Goal: Information Seeking & Learning: Learn about a topic

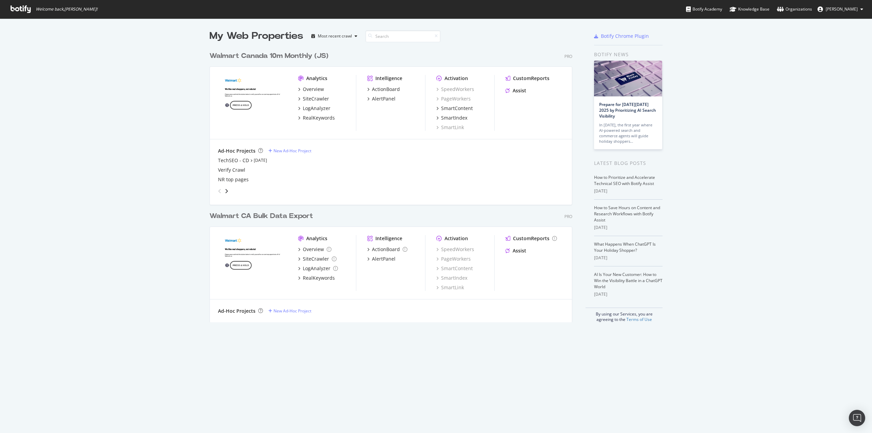
scroll to position [428, 862]
click at [227, 159] on div "TechSEO - CD" at bounding box center [233, 160] width 31 height 7
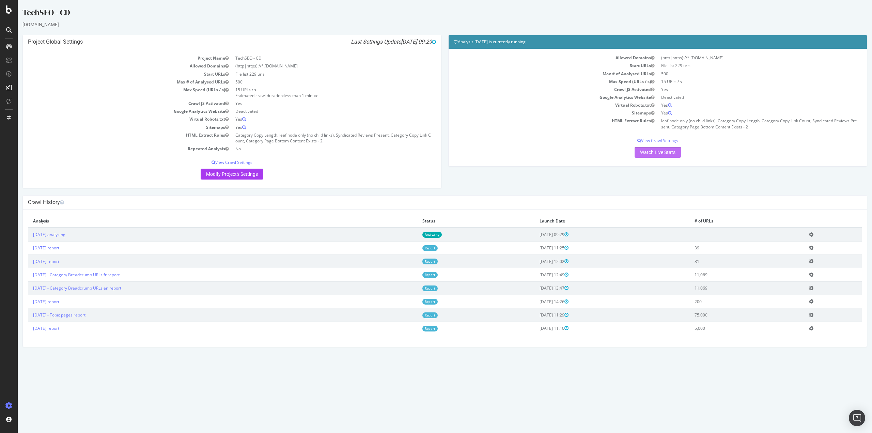
click at [659, 153] on link "Watch Live Stats" at bounding box center [658, 152] width 46 height 11
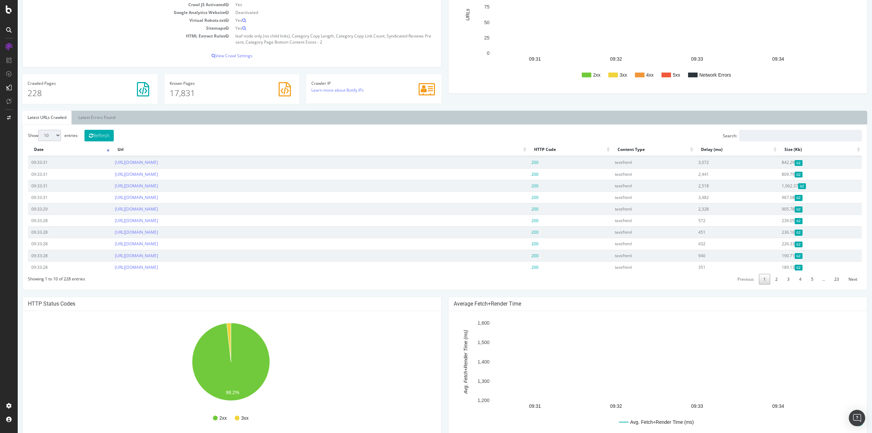
scroll to position [170, 0]
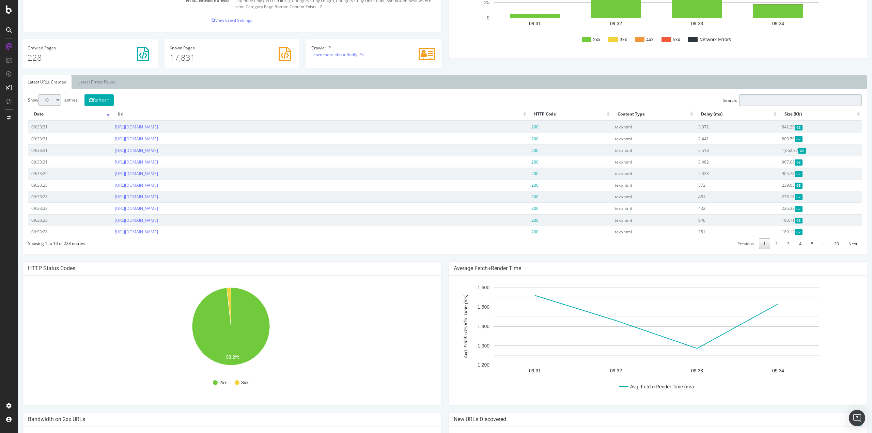
click at [751, 95] on input "Search:" at bounding box center [801, 100] width 123 height 12
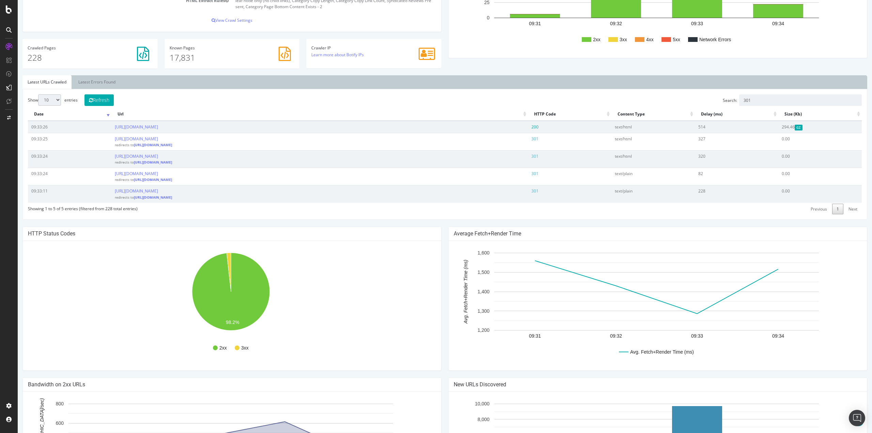
drag, startPoint x: 352, startPoint y: 198, endPoint x: 32, endPoint y: 141, distance: 325.0
click at [32, 141] on tbody "09:33:26 [URL][DOMAIN_NAME] 200 text/html 514 294.46 GZ 09:33:25 [URL][DOMAIN_N…" at bounding box center [445, 161] width 834 height 81
copy tbody "09:33:25 [URL][DOMAIN_NAME] redirects to [URL][DOMAIN_NAME] 301 text/html 327 0…"
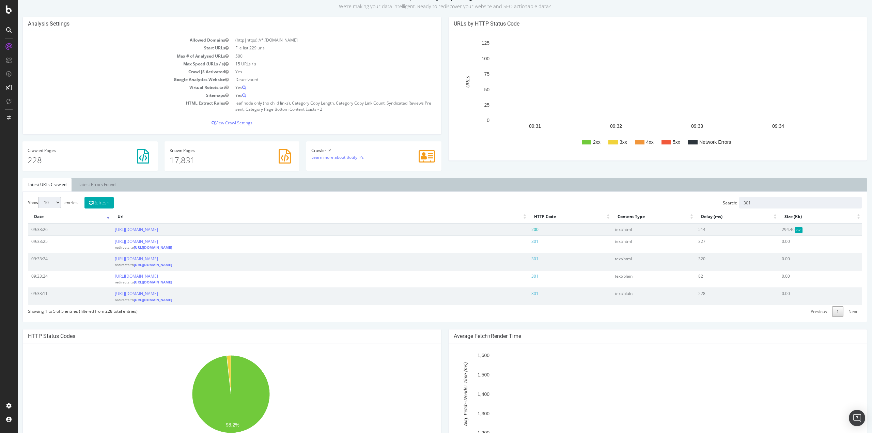
scroll to position [102, 0]
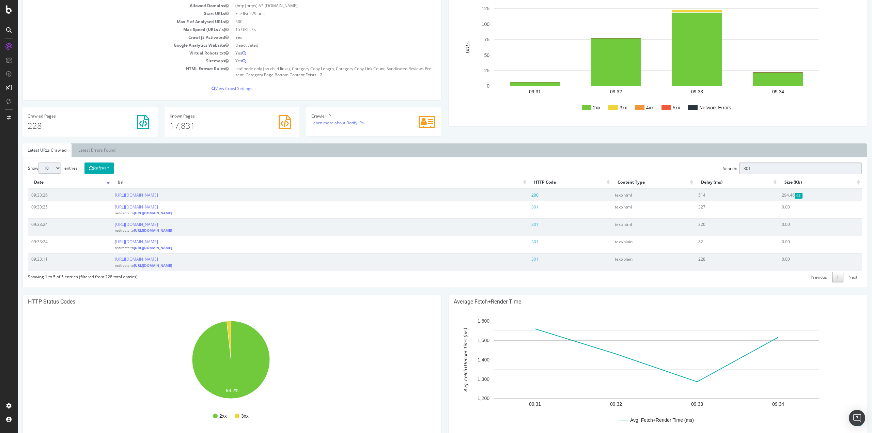
drag, startPoint x: 758, startPoint y: 170, endPoint x: 728, endPoint y: 169, distance: 30.0
click at [728, 169] on label "Search: 301" at bounding box center [792, 169] width 139 height 12
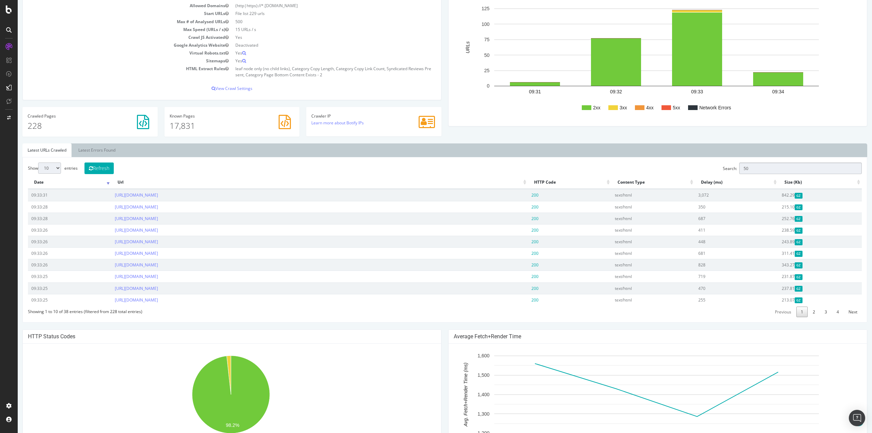
type input "5"
click at [603, 184] on th "HTTP Code" at bounding box center [569, 182] width 83 height 13
click at [606, 183] on th "HTTP Code" at bounding box center [569, 182] width 83 height 13
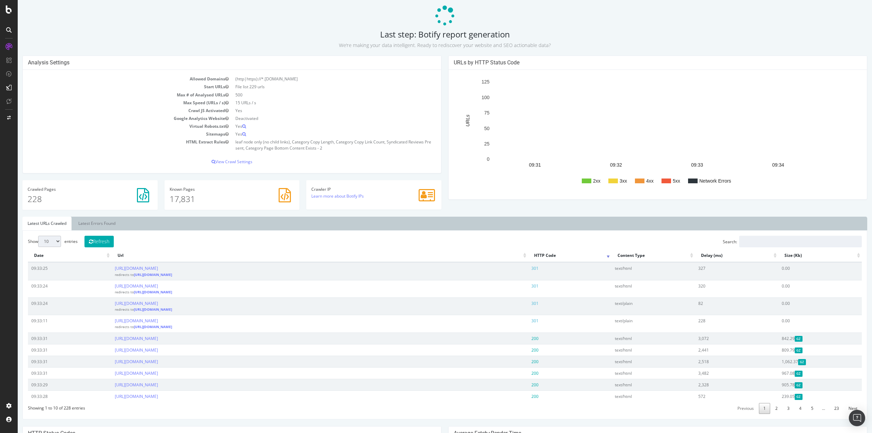
scroll to position [0, 0]
